Goal: Task Accomplishment & Management: Manage account settings

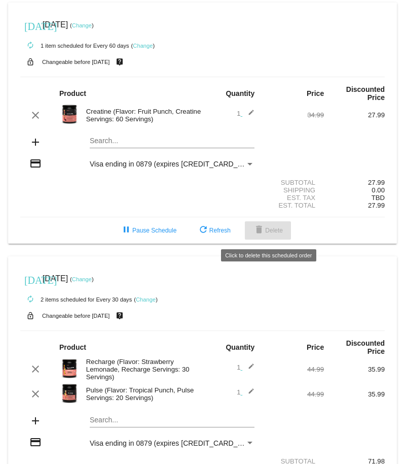
click at [275, 232] on span "delete Delete" at bounding box center [268, 230] width 30 height 7
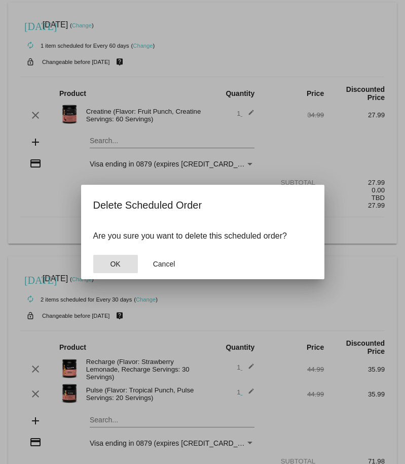
click at [120, 260] on span "OK" at bounding box center [115, 264] width 10 height 8
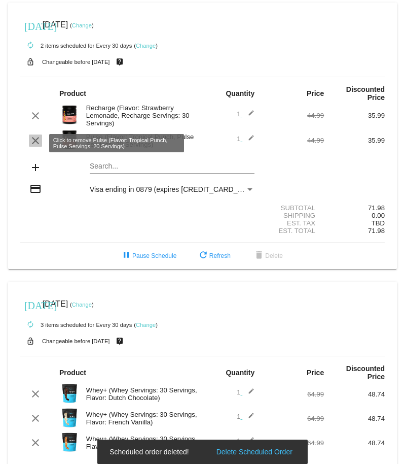
click at [37, 146] on mat-icon "clear" at bounding box center [35, 140] width 12 height 12
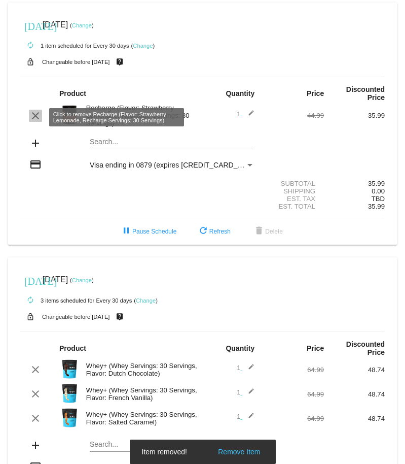
click at [36, 119] on mat-icon "clear" at bounding box center [35, 116] width 12 height 12
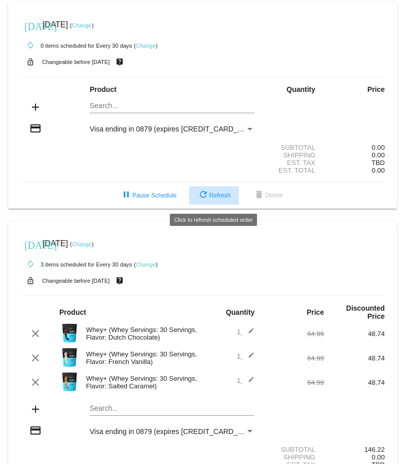
click at [216, 196] on span "refresh Refresh" at bounding box center [213, 195] width 33 height 7
click at [37, 412] on mat-icon "add" at bounding box center [35, 409] width 12 height 12
click at [102, 412] on mat-card "today Aug 31 2025 ( Change ) autorenew 3 items scheduled for Every 30 days ( Ch…" at bounding box center [202, 366] width 389 height 290
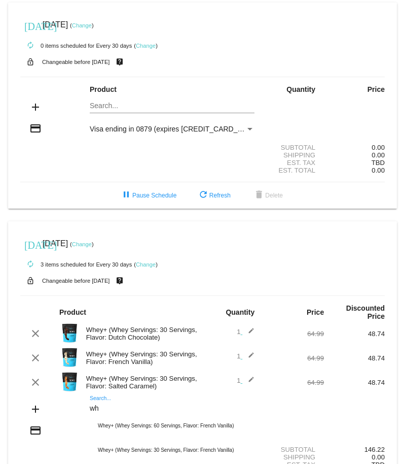
type input "w"
type input "Whey+"
click at [268, 425] on div "add Whey+ Search... Whey+ (Whey Servings: 60 Servings, Flavor: French Vanilla) …" at bounding box center [202, 410] width 365 height 29
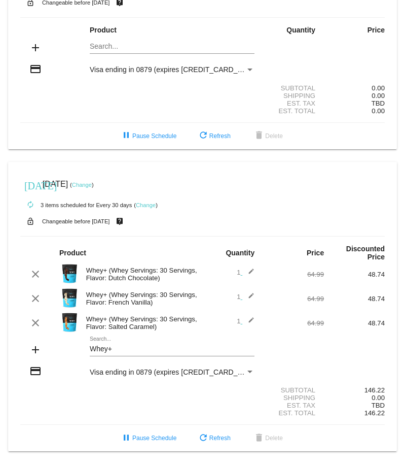
scroll to position [65, 0]
click at [177, 345] on mat-card "today Aug 31 2025 ( Change ) autorenew 3 items scheduled for Every 30 days ( Ch…" at bounding box center [202, 307] width 389 height 290
click at [158, 348] on mat-card "today Aug 31 2025 ( Change ) autorenew 3 items scheduled for Every 30 days ( Ch…" at bounding box center [202, 307] width 389 height 290
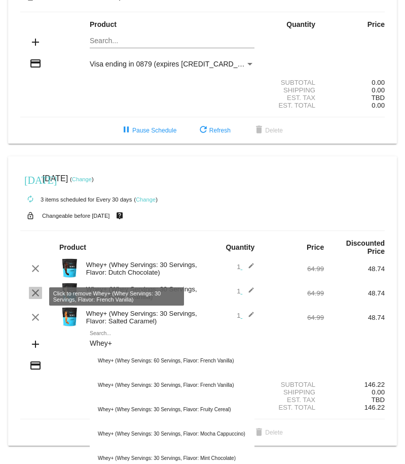
click at [34, 295] on mat-icon "clear" at bounding box center [35, 293] width 12 height 12
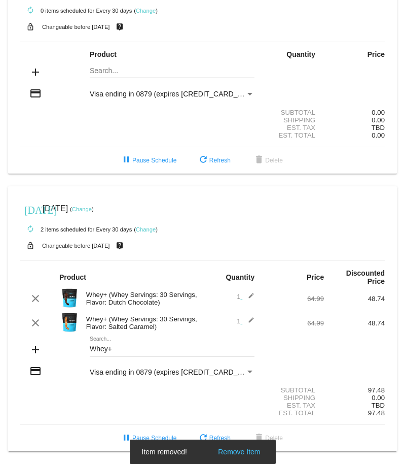
scroll to position [41, 0]
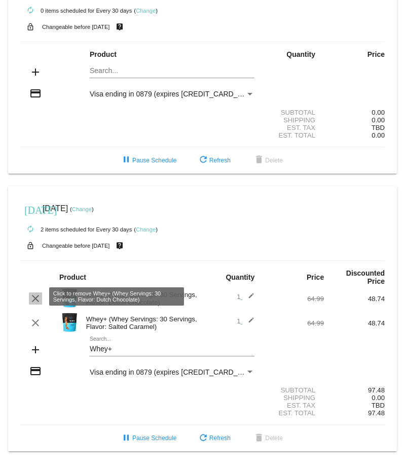
click at [33, 295] on mat-icon "clear" at bounding box center [35, 298] width 12 height 12
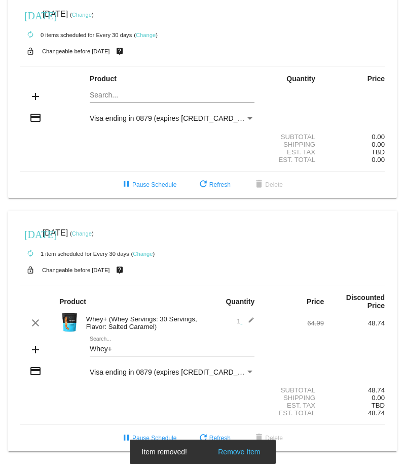
scroll to position [16, 0]
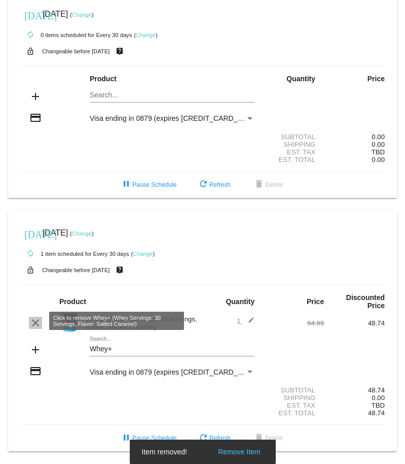
click at [35, 321] on mat-icon "clear" at bounding box center [35, 323] width 12 height 12
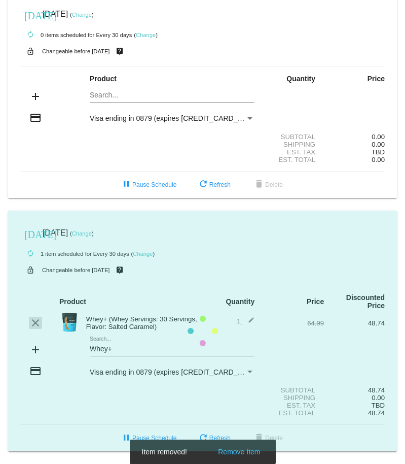
scroll to position [0, 0]
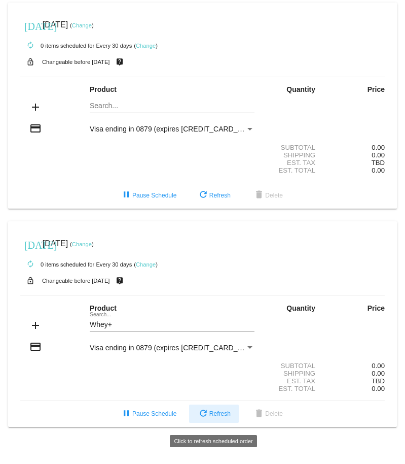
click at [220, 417] on span "refresh Refresh" at bounding box center [213, 413] width 33 height 7
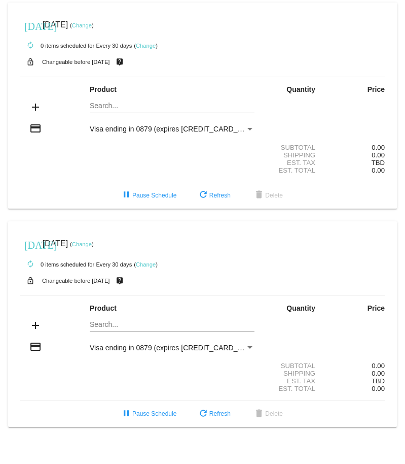
click at [92, 76] on link "Change" at bounding box center [82, 244] width 20 height 6
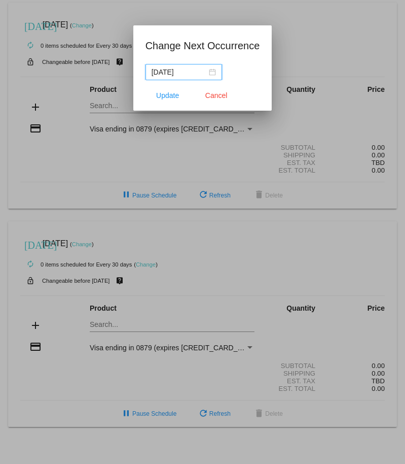
click at [201, 72] on input "[DATE]" at bounding box center [179, 71] width 55 height 11
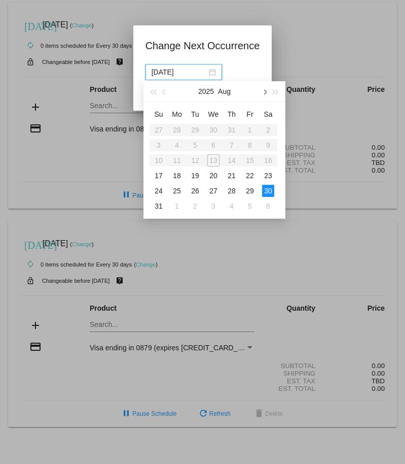
click at [266, 76] on span "button" at bounding box center [264, 92] width 5 height 5
click at [196, 76] on div "30" at bounding box center [195, 191] width 12 height 12
type input "[DATE]"
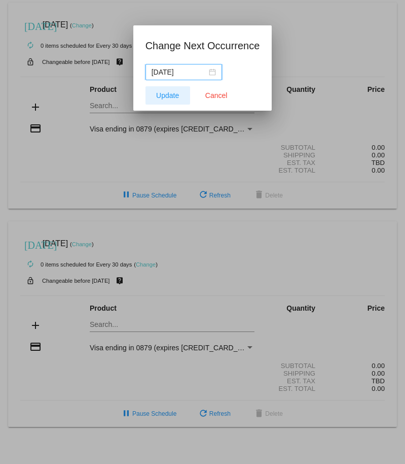
click at [159, 76] on span "Update" at bounding box center [167, 95] width 23 height 8
